Goal: Find specific page/section: Find specific page/section

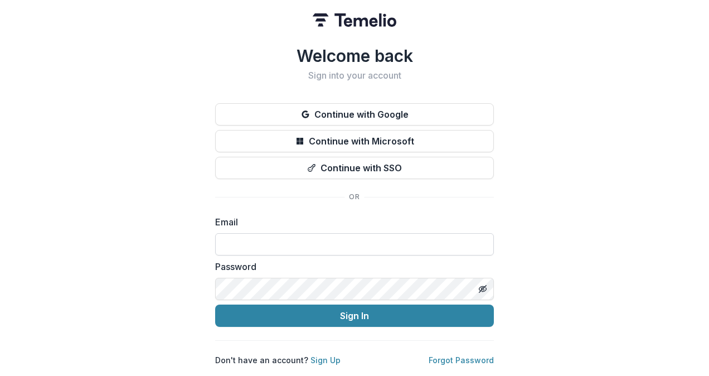
click at [313, 234] on input at bounding box center [354, 244] width 279 height 22
type input "**********"
click at [215, 305] on button "Sign In" at bounding box center [354, 316] width 279 height 22
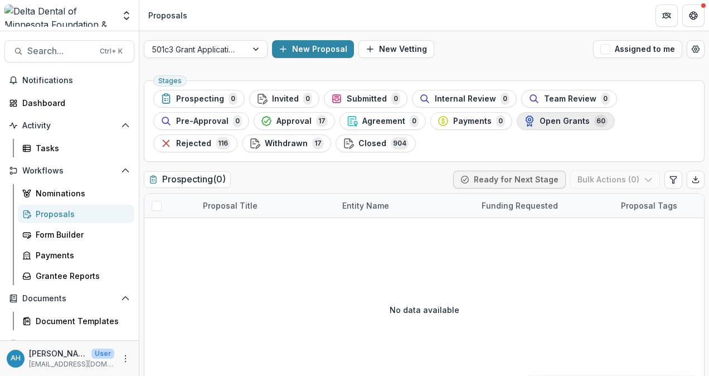
click at [554, 126] on div "Open Grants 60" at bounding box center [566, 121] width 84 height 12
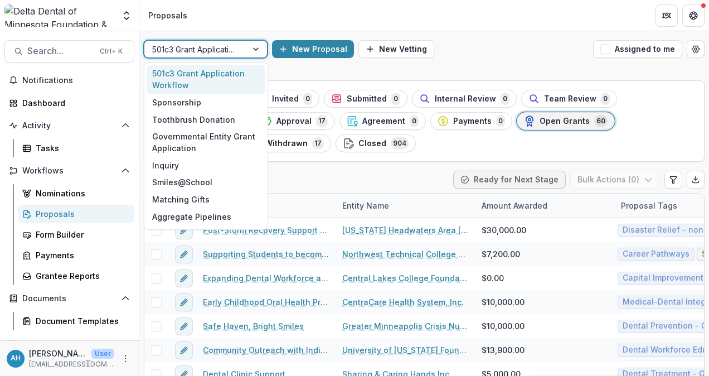
click at [217, 45] on div at bounding box center [195, 49] width 87 height 14
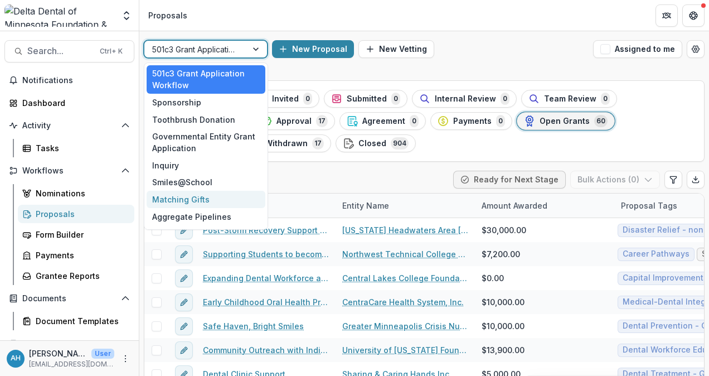
click at [189, 198] on div "Matching Gifts" at bounding box center [206, 199] width 119 height 17
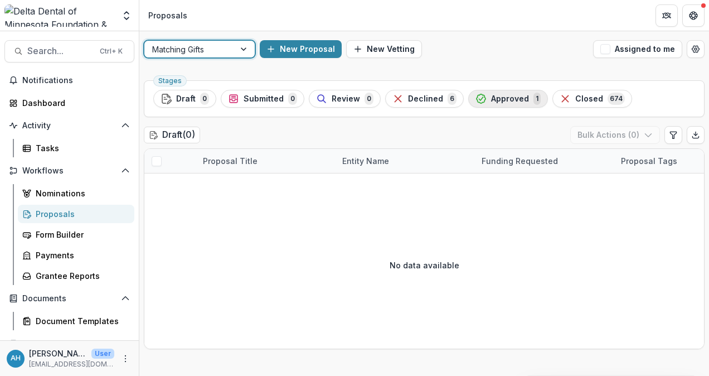
click at [505, 99] on span "Approved" at bounding box center [510, 98] width 38 height 9
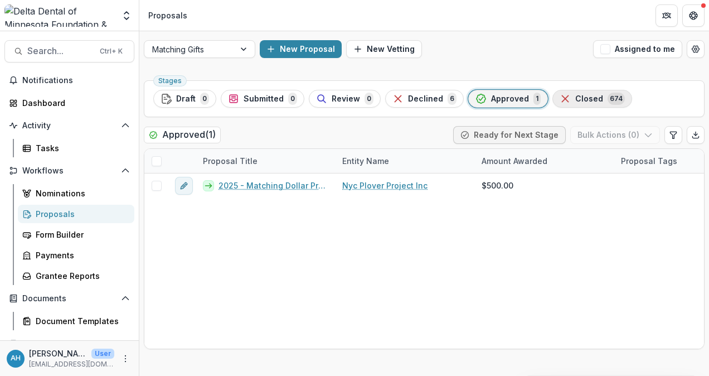
click at [591, 100] on span "Closed" at bounding box center [590, 98] width 28 height 9
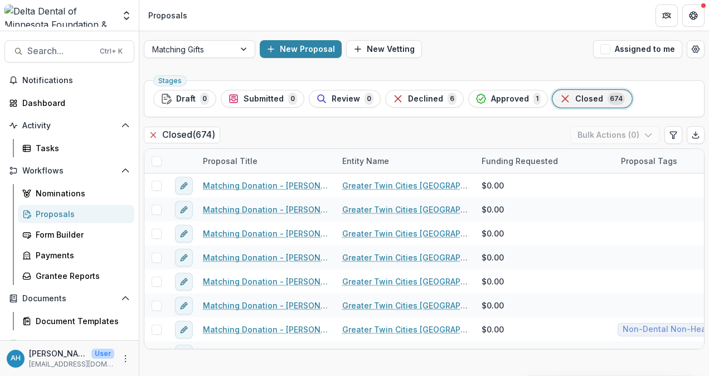
click at [322, 134] on div "Closed ( 674 ) Bulk Actions ( 0 )" at bounding box center [424, 137] width 561 height 22
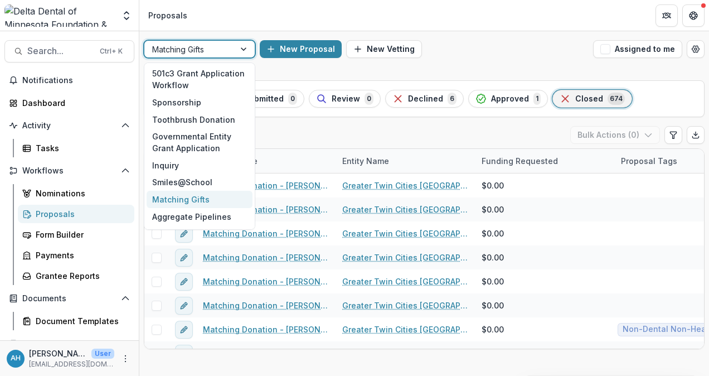
click at [176, 51] on div at bounding box center [189, 49] width 75 height 14
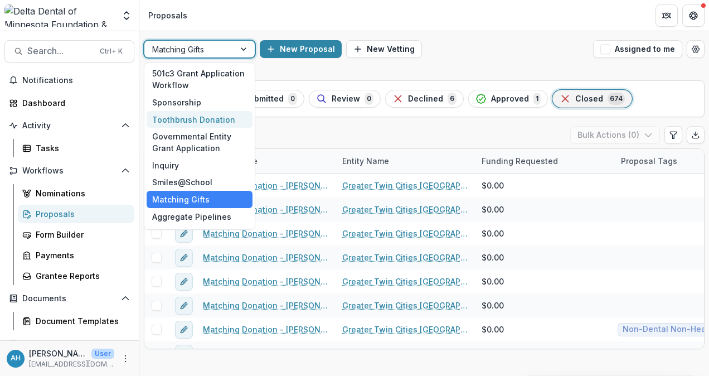
click at [192, 116] on div "Toothbrush Donation" at bounding box center [200, 119] width 106 height 17
